Goal: Transaction & Acquisition: Subscribe to service/newsletter

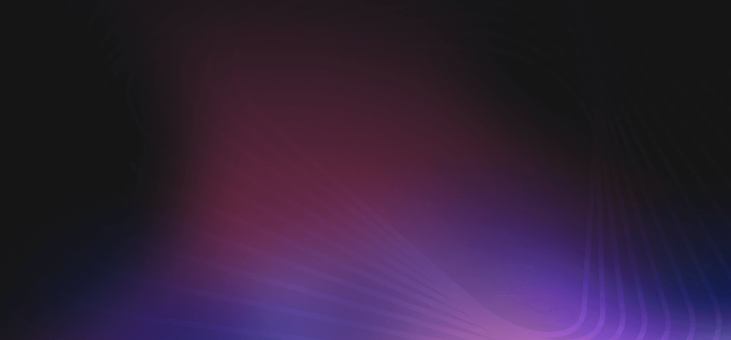
scroll to position [46, 0]
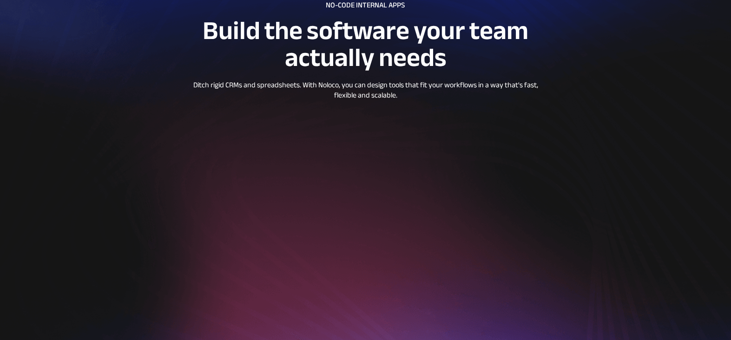
click at [654, 47] on div at bounding box center [366, 209] width 670 height 511
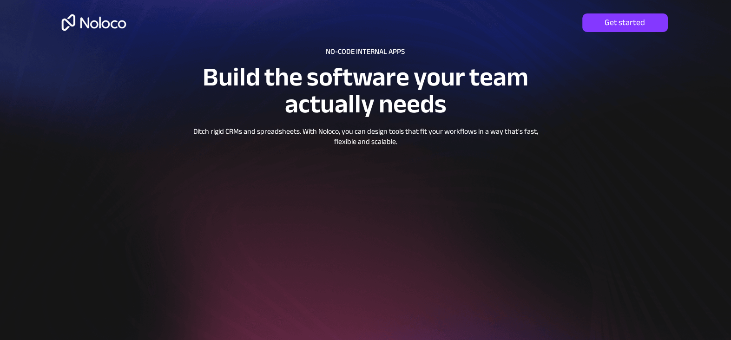
scroll to position [0, 0]
click at [629, 27] on span "Get started" at bounding box center [626, 23] width 86 height 10
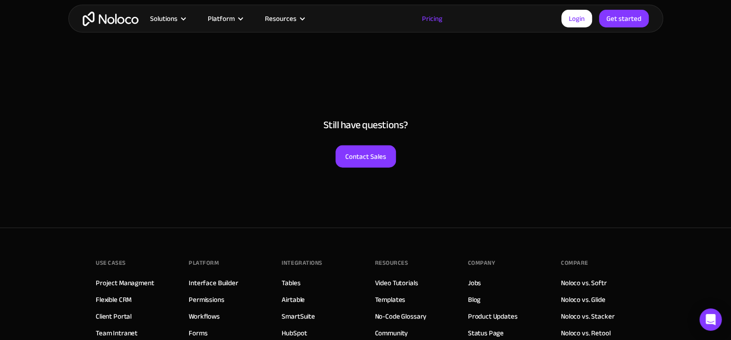
scroll to position [4557, 0]
